Goal: Task Accomplishment & Management: Manage account settings

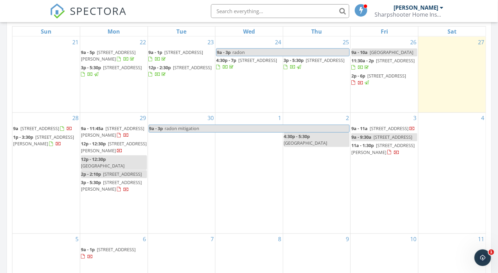
scroll to position [346, 0]
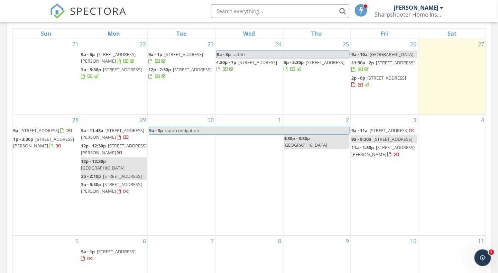
click at [31, 149] on span "2863 Burnside St, Akron 44312" at bounding box center [43, 142] width 61 height 13
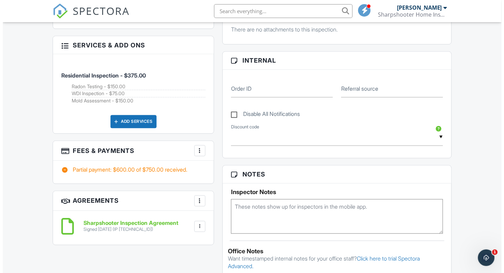
scroll to position [381, 0]
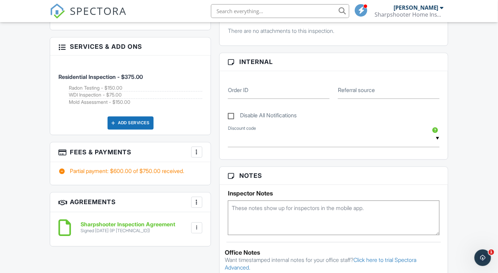
click at [196, 149] on div at bounding box center [196, 152] width 7 height 7
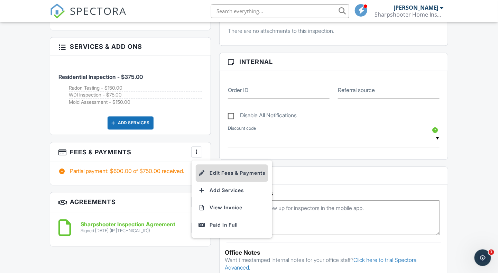
click at [235, 169] on li "Edit Fees & Payments" at bounding box center [232, 173] width 72 height 17
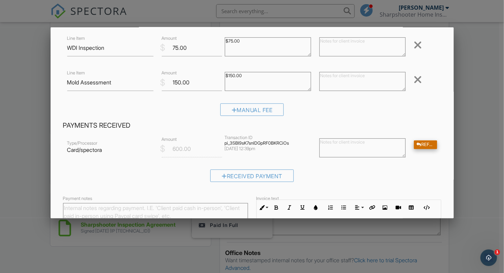
scroll to position [140, 0]
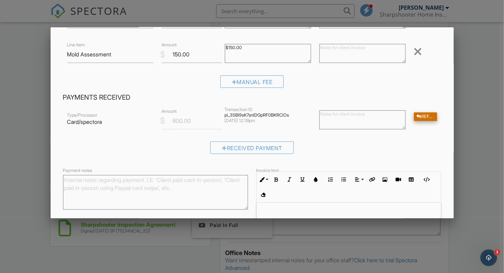
click at [418, 119] on div "Refund" at bounding box center [425, 116] width 23 height 9
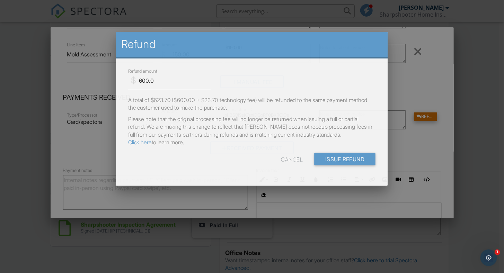
scroll to position [0, 0]
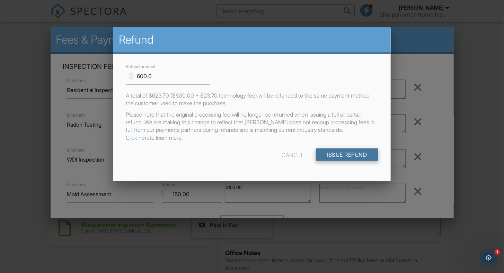
click at [337, 152] on input "Issue Refund" at bounding box center [347, 154] width 62 height 12
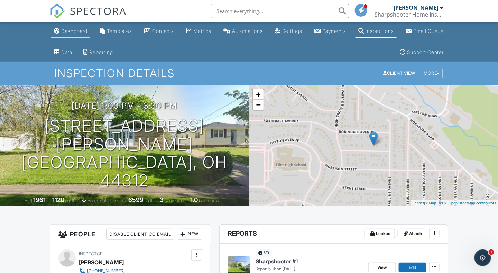
click at [72, 30] on div "Dashboard" at bounding box center [74, 31] width 26 height 6
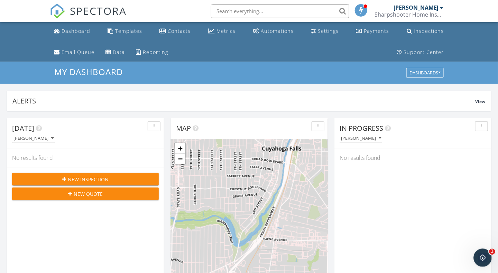
click at [482, 257] on icon "Open Intercom Messenger" at bounding box center [482, 257] width 5 height 6
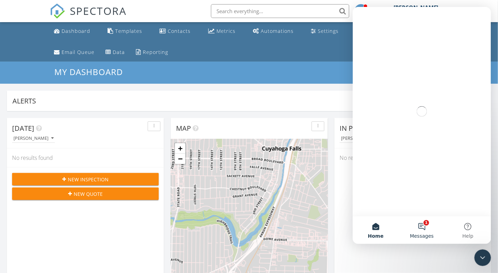
click at [424, 225] on button "1 Messages" at bounding box center [422, 230] width 46 height 28
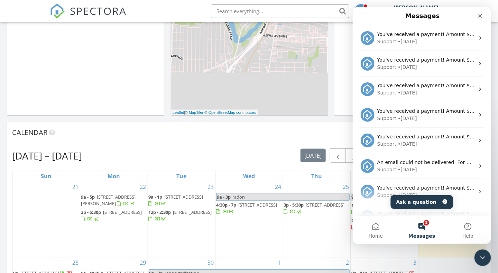
scroll to position [239, 0]
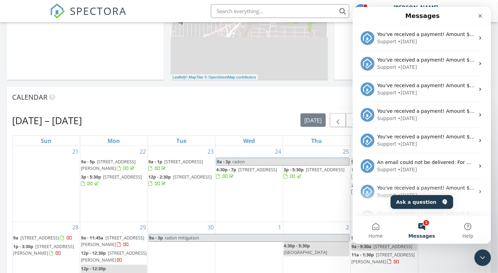
click at [496, 109] on div "Today Matt Adams No results found New Inspection New Quote Map + − Leaflet | © …" at bounding box center [249, 187] width 498 height 630
click at [477, 17] on div "Close" at bounding box center [480, 15] width 12 height 12
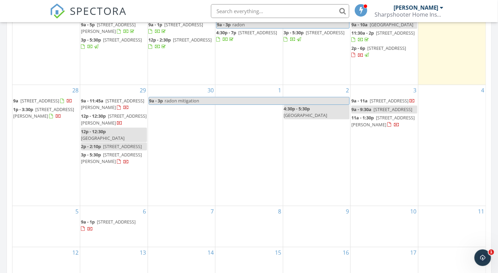
scroll to position [377, 0]
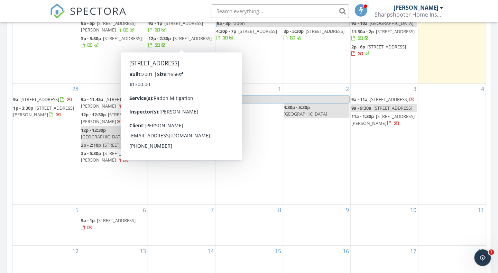
click at [496, 104] on div "Today Matt Adams No results found New Inspection New Quote Map + − Leaflet | © …" at bounding box center [249, 49] width 498 height 630
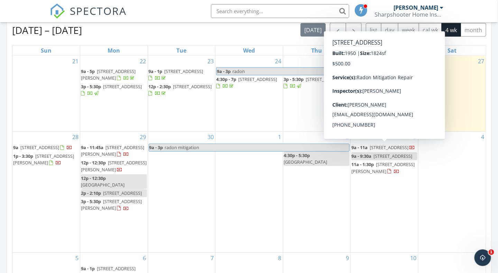
scroll to position [308, 0]
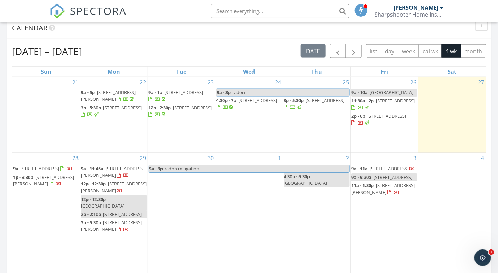
click at [495, 66] on div "Today Matt Adams No results found New Inspection New Quote Map + − Leaflet | © …" at bounding box center [249, 118] width 498 height 630
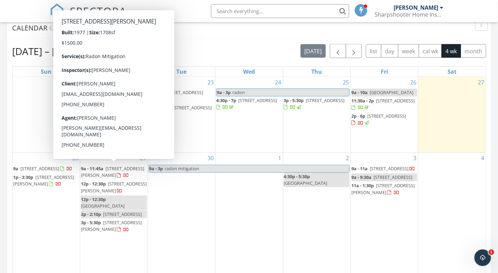
click at [94, 170] on span "[STREET_ADDRESS][PERSON_NAME]" at bounding box center [112, 171] width 63 height 13
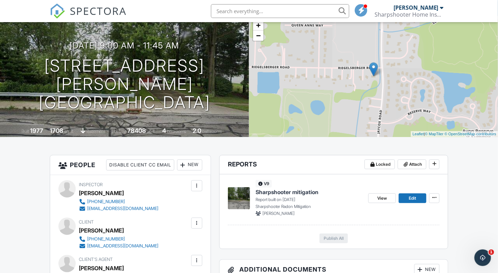
scroll to position [104, 0]
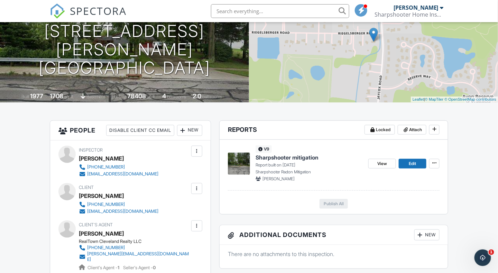
drag, startPoint x: 132, startPoint y: 195, endPoint x: 80, endPoint y: 196, distance: 52.6
click at [80, 196] on div "Richard Zakowski" at bounding box center [121, 196] width 85 height 10
drag, startPoint x: 80, startPoint y: 196, endPoint x: 87, endPoint y: 196, distance: 6.9
copy div "Richard Zakowski"
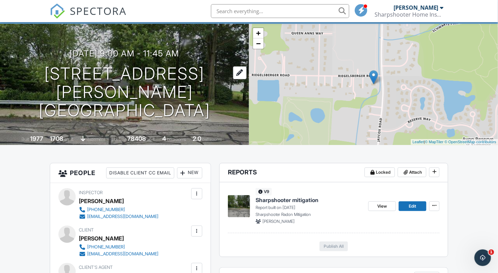
scroll to position [0, 0]
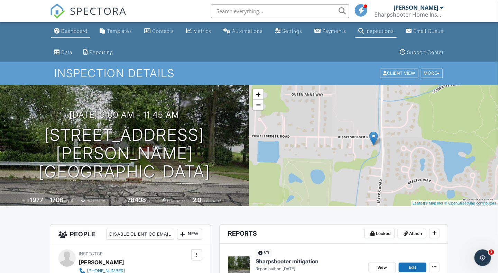
click at [71, 29] on div "Dashboard" at bounding box center [74, 31] width 26 height 6
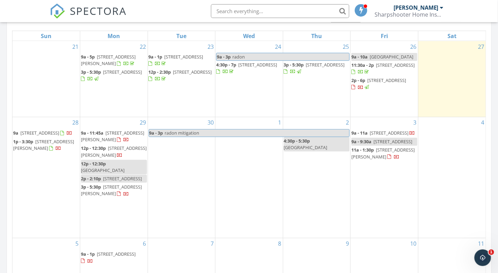
scroll to position [346, 0]
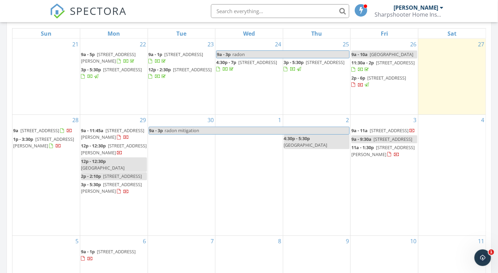
click at [377, 81] on span "[STREET_ADDRESS]" at bounding box center [387, 78] width 39 height 6
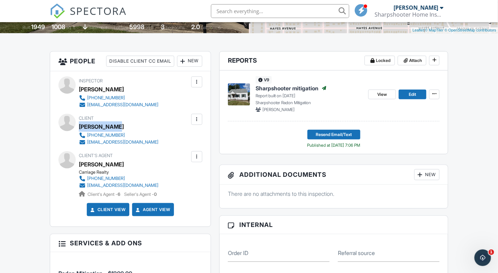
drag, startPoint x: 121, startPoint y: 126, endPoint x: 80, endPoint y: 127, distance: 41.2
click at [80, 127] on div "[PERSON_NAME]" at bounding box center [121, 126] width 85 height 10
drag, startPoint x: 80, startPoint y: 127, endPoint x: 88, endPoint y: 127, distance: 8.0
copy div "[PERSON_NAME]"
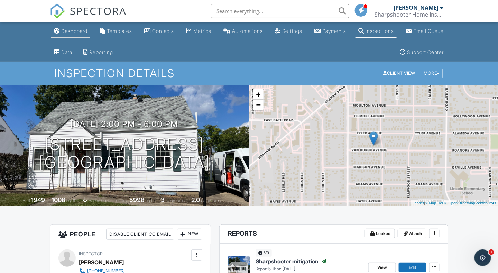
click at [71, 33] on div "Dashboard" at bounding box center [74, 31] width 26 height 6
